Goal: Task Accomplishment & Management: Manage account settings

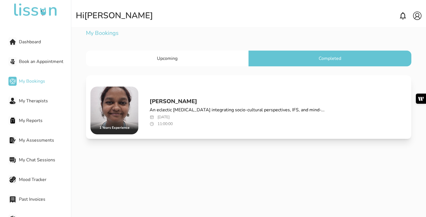
click at [285, 100] on p "[PERSON_NAME]" at bounding box center [236, 102] width 175 height 8
click at [269, 109] on p "An eclectic [MEDICAL_DATA] integrating socio-cultural perspectives, IFS, and mi…" at bounding box center [236, 110] width 175 height 7
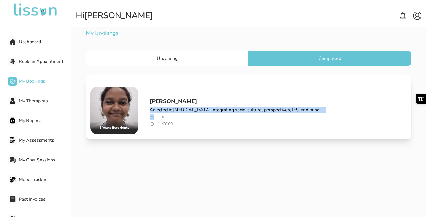
click at [196, 61] on div "Upcoming" at bounding box center [167, 59] width 162 height 16
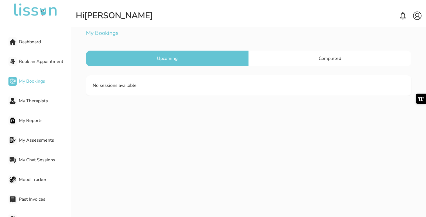
click at [46, 42] on span "Dashboard" at bounding box center [45, 42] width 52 height 7
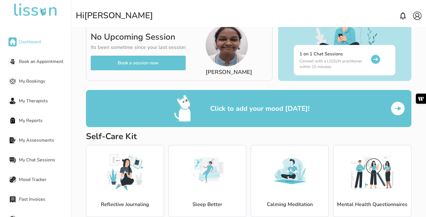
scroll to position [36, 0]
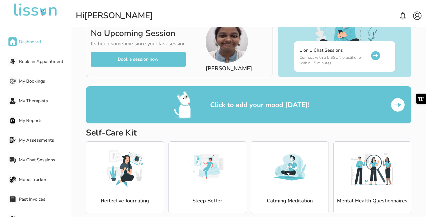
click at [145, 60] on button "Book a session now" at bounding box center [138, 59] width 95 height 15
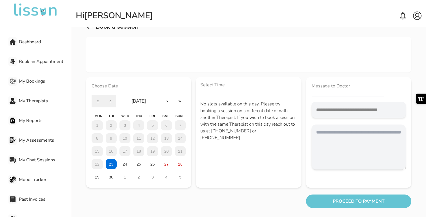
scroll to position [36, 0]
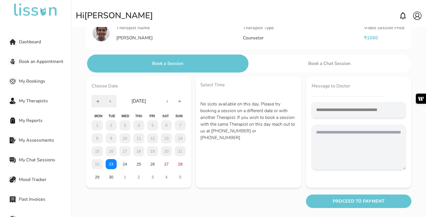
click at [110, 166] on abbr "23" at bounding box center [111, 164] width 5 height 5
click at [48, 48] on div "Dashboard Book an Appointment My Bookings My Therapists My Reports My Assessmen…" at bounding box center [35, 118] width 71 height 199
click at [35, 46] on div "Dashboard" at bounding box center [39, 41] width 62 height 11
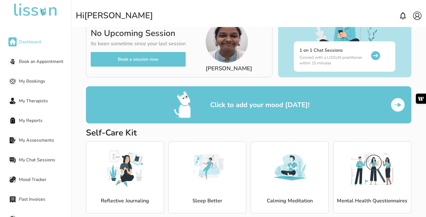
scroll to position [46, 0]
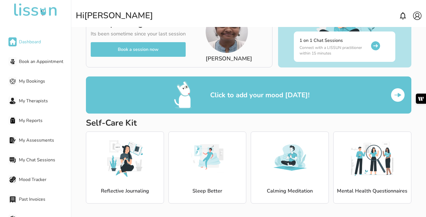
click at [23, 191] on div "Dashboard Book an Appointment My Bookings My Therapists My Reports My Assessmen…" at bounding box center [35, 118] width 71 height 199
click at [23, 195] on div "Past Invoices" at bounding box center [39, 199] width 62 height 11
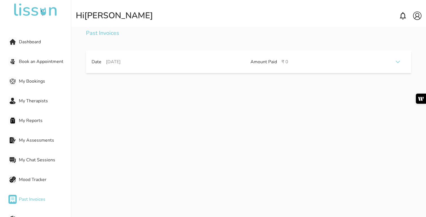
click at [39, 180] on span "Mood Tracker" at bounding box center [45, 179] width 52 height 7
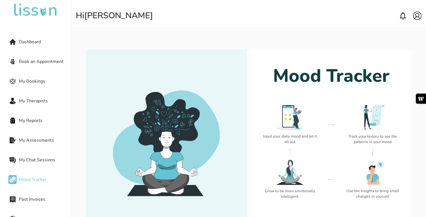
click at [48, 156] on div "My Chat Sessions" at bounding box center [39, 160] width 62 height 11
click at [48, 160] on span "My Chat Sessions" at bounding box center [45, 160] width 52 height 7
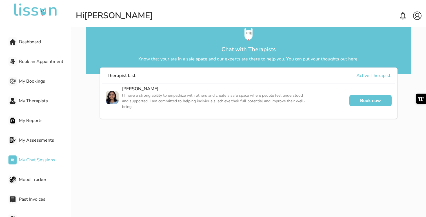
click at [45, 142] on span "My Assessments" at bounding box center [45, 140] width 52 height 7
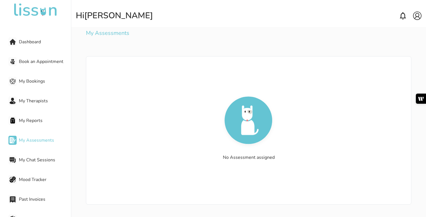
click at [37, 82] on span "My Bookings" at bounding box center [45, 81] width 52 height 7
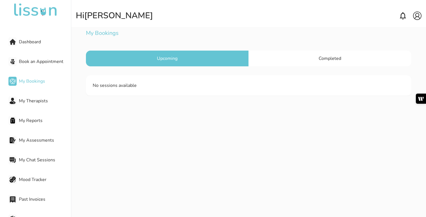
click at [316, 56] on div "Completed" at bounding box center [329, 59] width 162 height 16
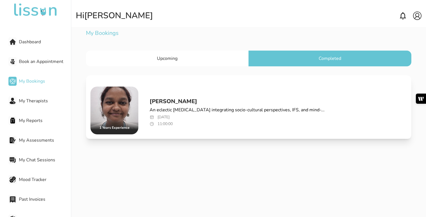
click at [252, 96] on div "[PERSON_NAME] An eclectic [MEDICAL_DATA] integrating socio-cultural perspective…" at bounding box center [236, 110] width 175 height 35
click at [127, 110] on img at bounding box center [114, 111] width 48 height 48
click at [23, 48] on div "Dashboard Book an Appointment My Bookings My Therapists My Reports My Assessmen…" at bounding box center [35, 118] width 71 height 199
click at [24, 44] on span "Dashboard" at bounding box center [45, 42] width 52 height 7
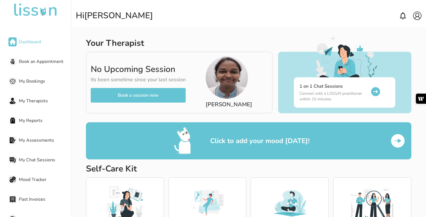
click at [24, 44] on span "Dashboard" at bounding box center [45, 42] width 52 height 7
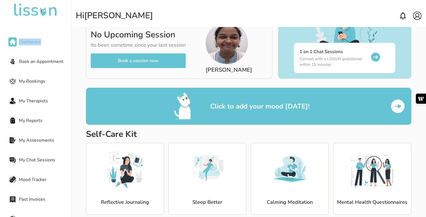
scroll to position [46, 0]
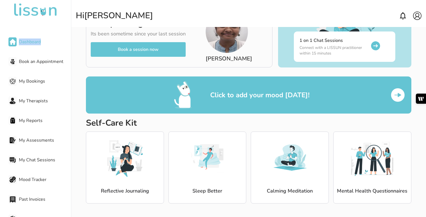
click at [413, 15] on img at bounding box center [417, 16] width 8 height 8
click at [406, 25] on p "My Account" at bounding box center [406, 26] width 18 height 5
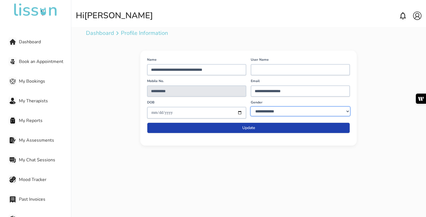
click at [279, 114] on select "**********" at bounding box center [300, 111] width 99 height 9
select select "****"
click at [251, 107] on select "**********" at bounding box center [300, 111] width 99 height 9
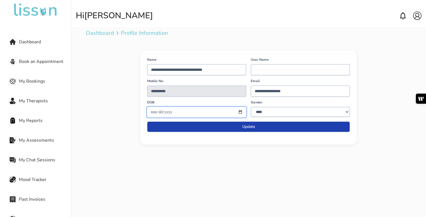
click at [198, 111] on input "date" at bounding box center [196, 112] width 99 height 11
type input "**********"
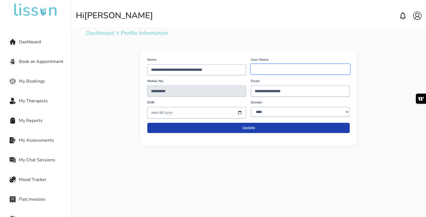
click at [267, 70] on input at bounding box center [300, 69] width 99 height 10
type input "*****"
click at [237, 126] on button "Update" at bounding box center [248, 128] width 203 height 11
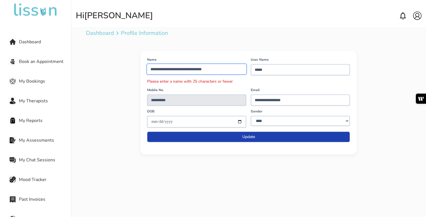
click at [233, 68] on input "**********" at bounding box center [196, 69] width 99 height 10
type input "**********"
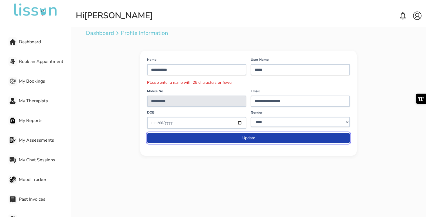
click at [211, 138] on button "Update" at bounding box center [248, 138] width 203 height 11
